Goal: Obtain resource: Obtain resource

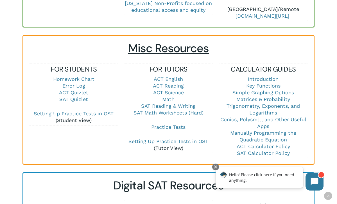
scroll to position [364, 0]
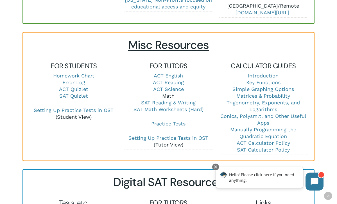
click at [174, 93] on link "Math" at bounding box center [168, 96] width 12 height 6
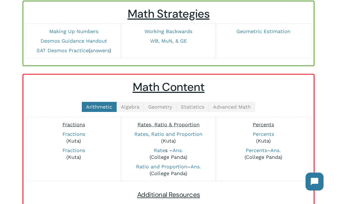
scroll to position [61, 0]
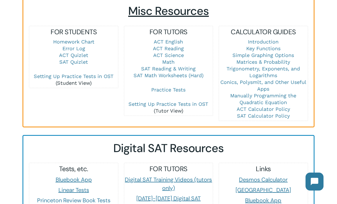
scroll to position [398, 0]
click at [188, 73] on link "SAT Math Worksheets (Hard)" at bounding box center [168, 76] width 70 height 6
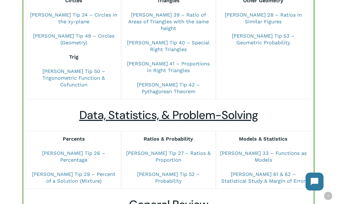
scroll to position [345, 0]
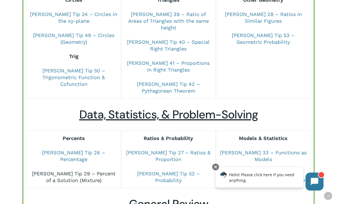
click at [95, 171] on link "[PERSON_NAME] Tip 29 – Percent of a Solution (Mixture)" at bounding box center [73, 177] width 83 height 13
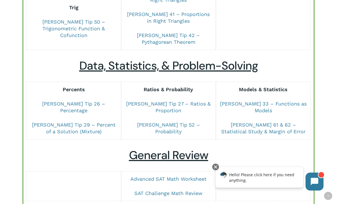
scroll to position [400, 0]
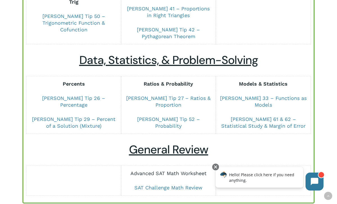
click at [164, 170] on link "Advanced SAT Math Worksheet" at bounding box center [168, 173] width 76 height 6
